Goal: Obtain resource: Obtain resource

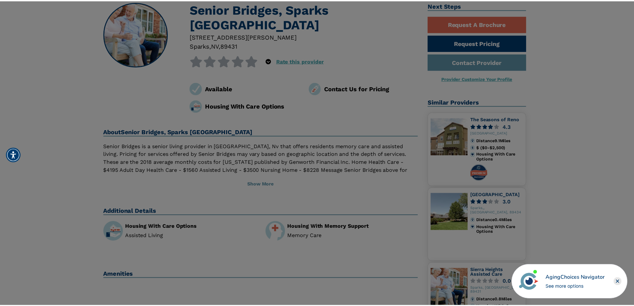
scroll to position [50, 0]
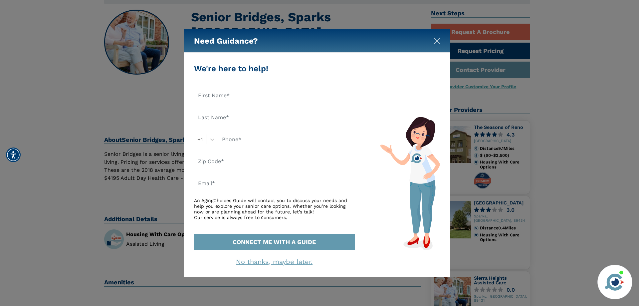
click at [438, 40] on img "Close" at bounding box center [436, 41] width 7 height 7
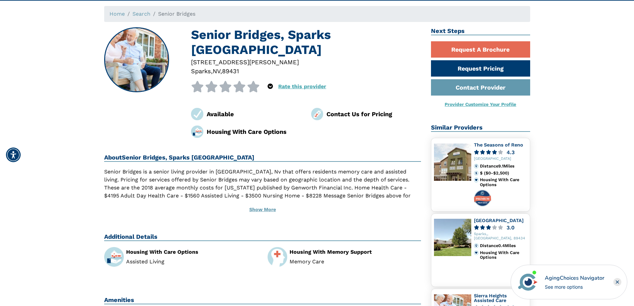
scroll to position [33, 0]
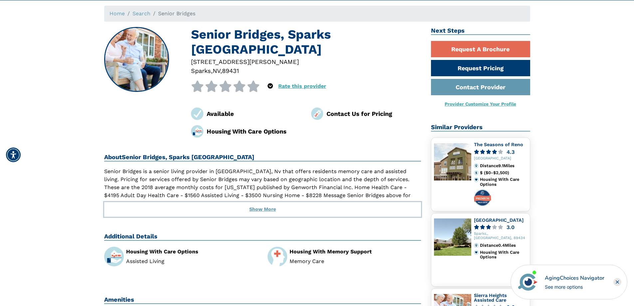
click at [266, 202] on button "Show More" at bounding box center [262, 209] width 317 height 15
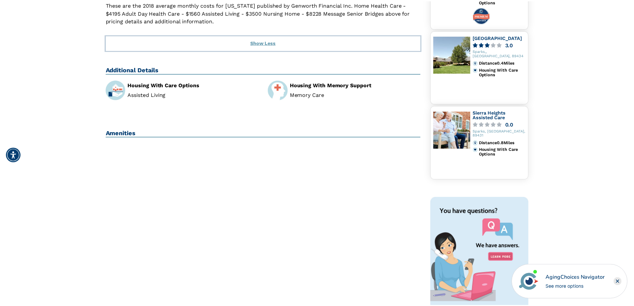
scroll to position [211, 0]
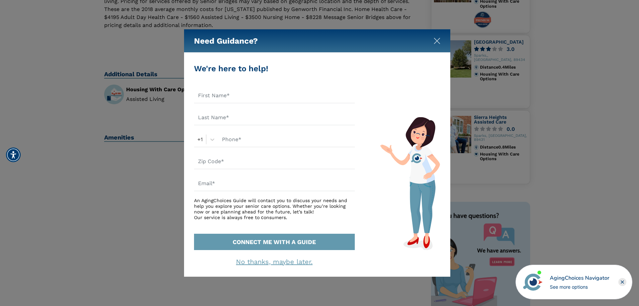
click at [437, 41] on img "Close" at bounding box center [436, 41] width 7 height 7
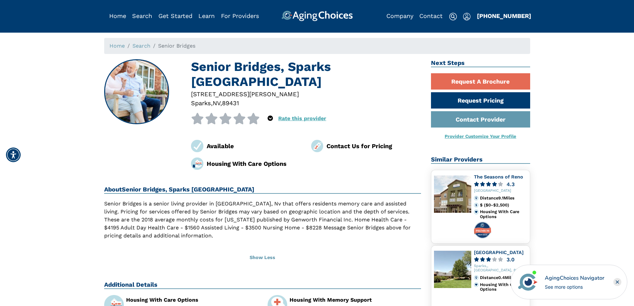
scroll to position [0, 0]
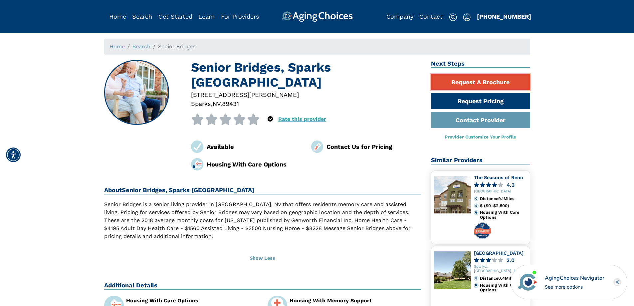
click at [461, 84] on link "Request A Brochure" at bounding box center [480, 82] width 99 height 16
